Goal: Register for event/course

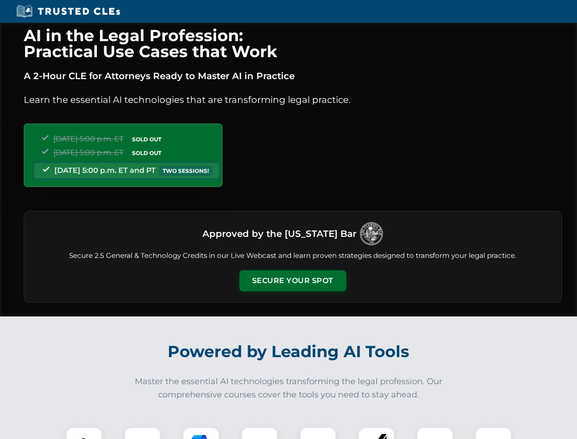
click at [292, 281] on button "Secure Your Spot" at bounding box center [292, 280] width 107 height 21
click at [84, 433] on img at bounding box center [84, 445] width 27 height 27
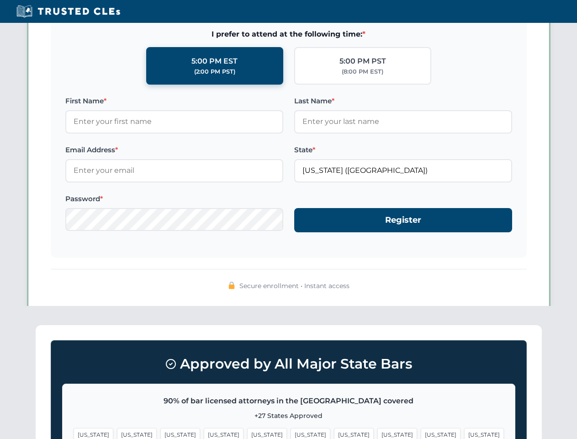
click at [334, 433] on span "[US_STATE]" at bounding box center [354, 434] width 40 height 13
click at [421, 433] on span "[US_STATE]" at bounding box center [441, 434] width 40 height 13
